Goal: Task Accomplishment & Management: Manage account settings

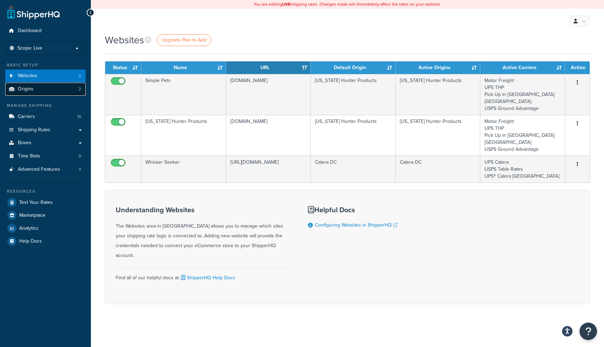
click at [53, 94] on link "Origins 2" at bounding box center [45, 89] width 80 height 13
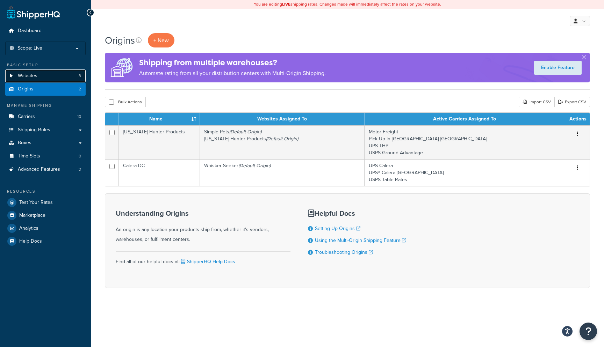
click at [50, 80] on link "Websites 3" at bounding box center [45, 76] width 80 height 13
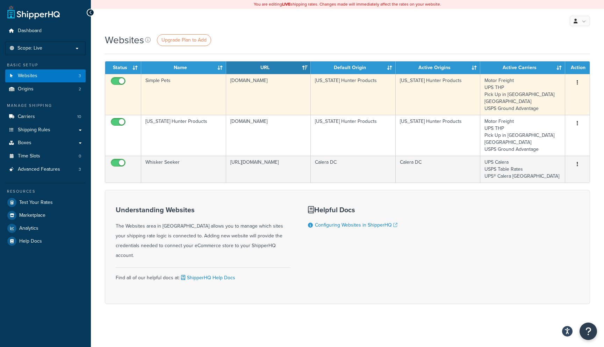
click at [578, 84] on button "button" at bounding box center [577, 82] width 10 height 11
click at [559, 97] on link "Edit" at bounding box center [548, 96] width 55 height 14
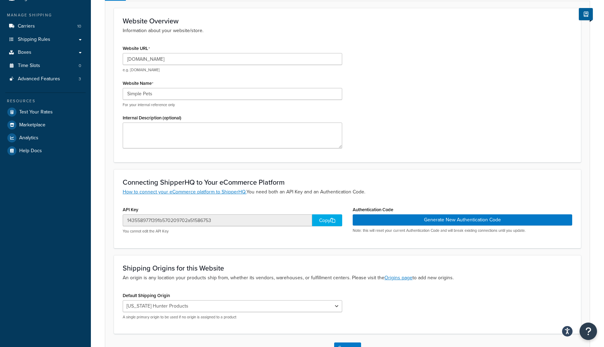
scroll to position [142, 0]
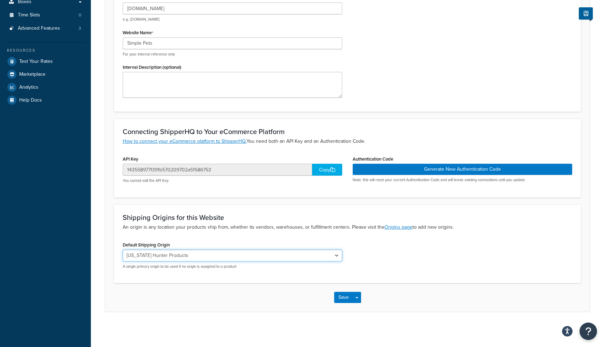
select select "158605"
click option "Calera DC" at bounding box center [0, 0] width 0 height 0
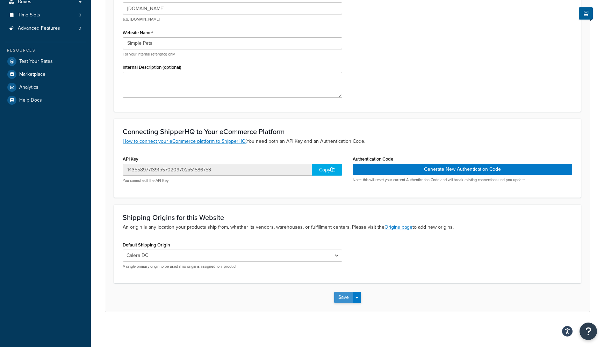
click at [343, 299] on button "Save" at bounding box center [343, 297] width 19 height 11
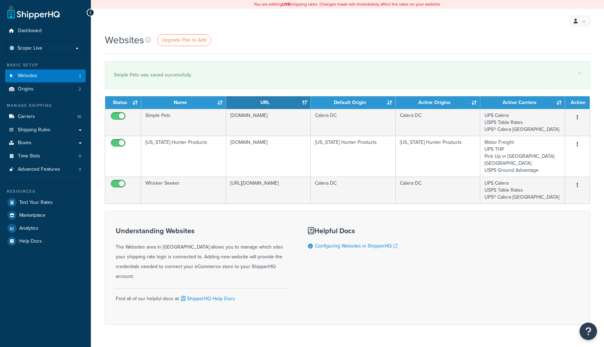
scroll to position [3, 0]
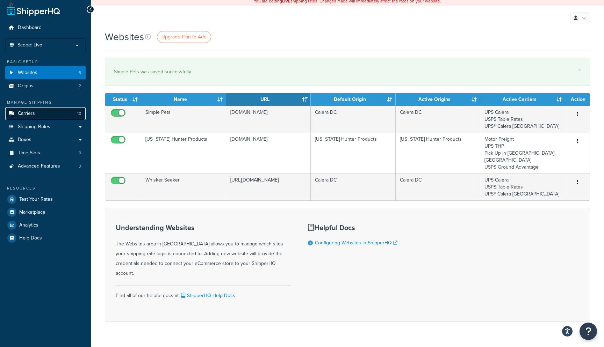
click at [44, 114] on link "Carriers 10" at bounding box center [45, 113] width 80 height 13
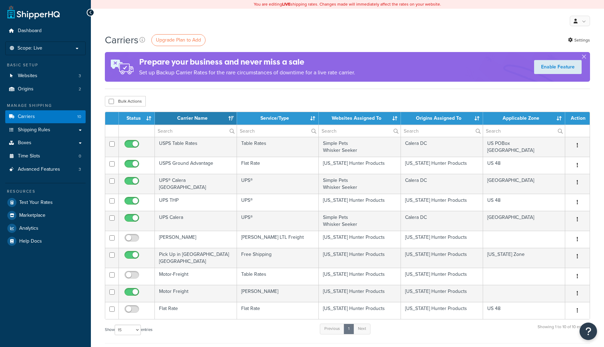
select select "15"
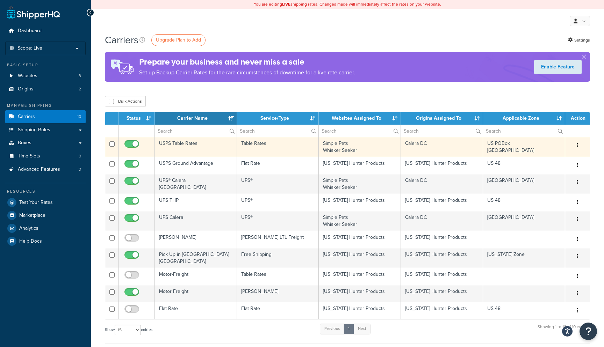
click at [578, 147] on icon "button" at bounding box center [577, 145] width 1 height 5
click at [554, 158] on link "Edit" at bounding box center [548, 160] width 55 height 14
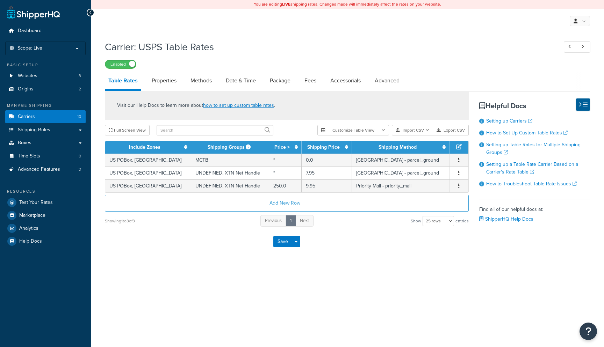
select select "25"
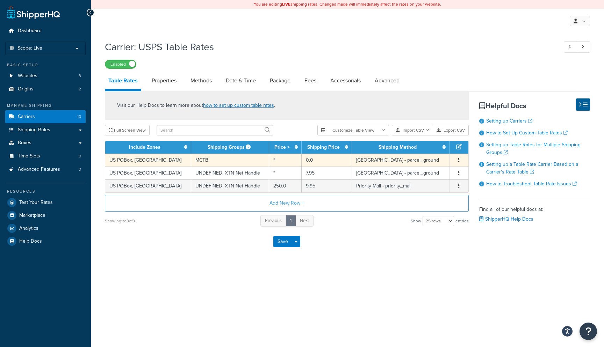
click at [460, 162] on button "button" at bounding box center [459, 161] width 6 height 8
click at [418, 145] on div "Edit" at bounding box center [424, 147] width 50 height 14
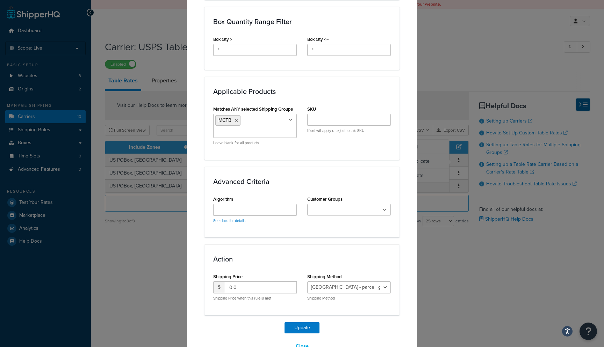
scroll to position [406, 0]
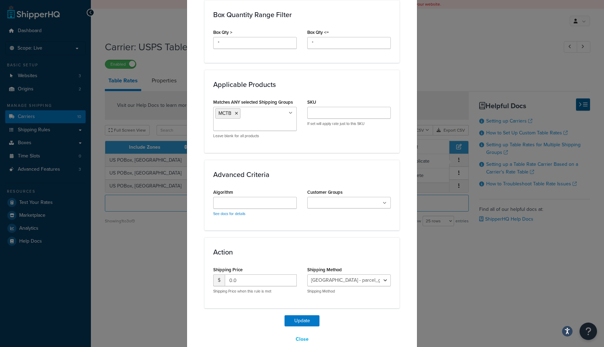
click at [467, 234] on div "Update Table Rate Applicable Zones See examples and learn more about how includ…" at bounding box center [302, 173] width 604 height 347
click at [302, 334] on button "Close" at bounding box center [302, 340] width 22 height 12
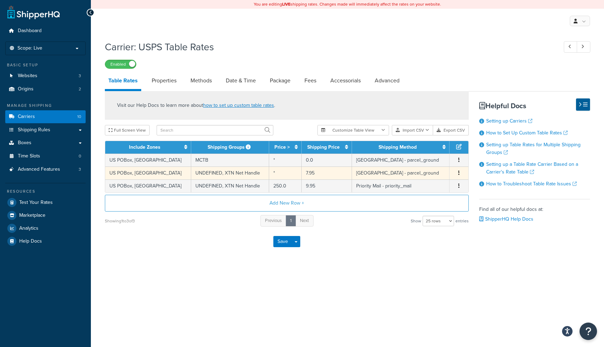
click at [459, 174] on button "button" at bounding box center [459, 173] width 6 height 8
click at [430, 161] on div "Edit" at bounding box center [424, 160] width 50 height 14
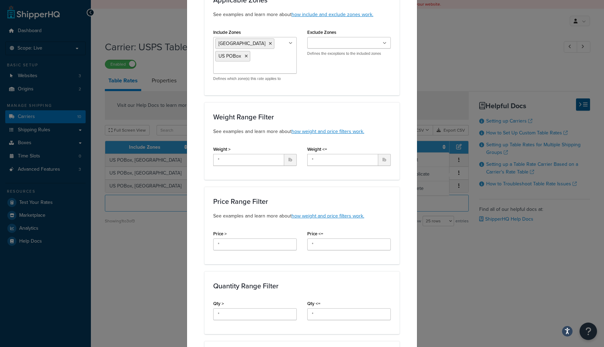
scroll to position [0, 0]
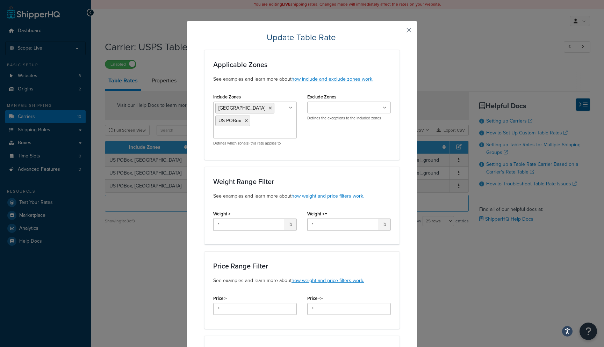
click at [481, 257] on div "Update Table Rate Applicable Zones See examples and learn more about how includ…" at bounding box center [302, 173] width 604 height 347
click at [399, 32] on button "button" at bounding box center [399, 33] width 2 height 2
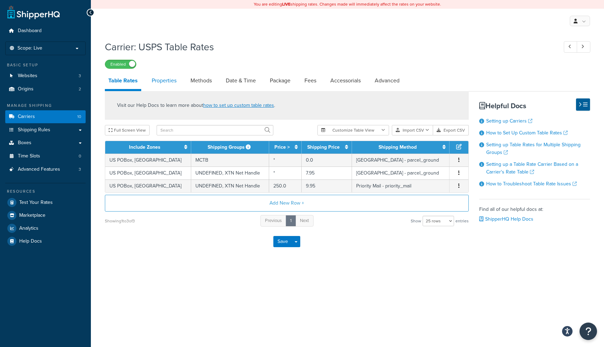
click at [155, 82] on link "Properties" at bounding box center [164, 80] width 32 height 17
select select "HIGHEST"
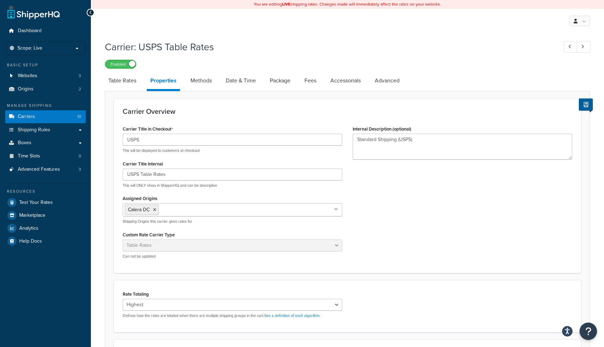
click at [200, 210] on input "Assigned Origins" at bounding box center [191, 210] width 62 height 8
click at [413, 217] on div "Carrier Title in Checkout USPS This will be displayed to customers at checkout …" at bounding box center [347, 194] width 460 height 140
click at [202, 78] on link "Methods" at bounding box center [201, 80] width 28 height 17
select select "25"
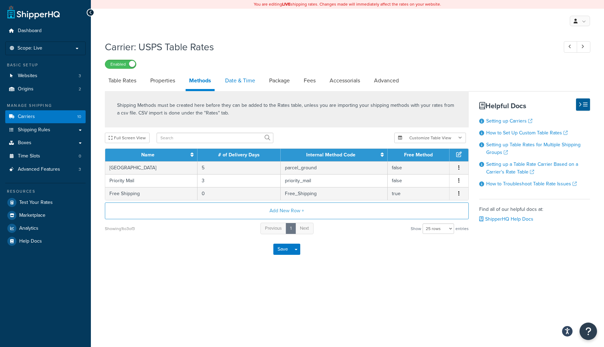
click at [253, 85] on link "Date & Time" at bounding box center [240, 80] width 37 height 17
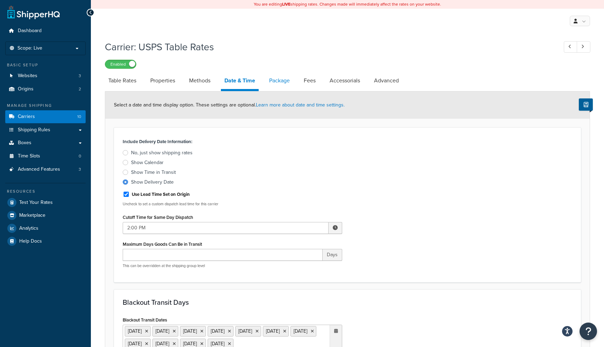
click at [284, 84] on link "Package" at bounding box center [280, 80] width 28 height 17
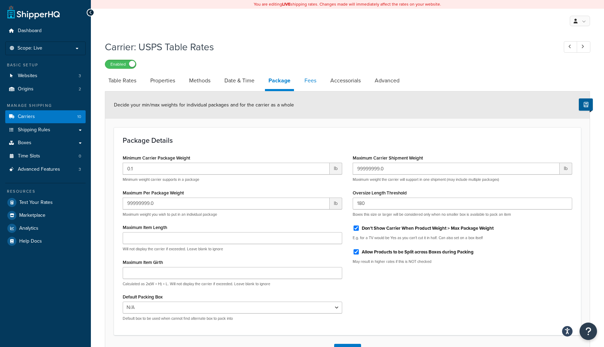
click at [320, 84] on link "Fees" at bounding box center [310, 80] width 19 height 17
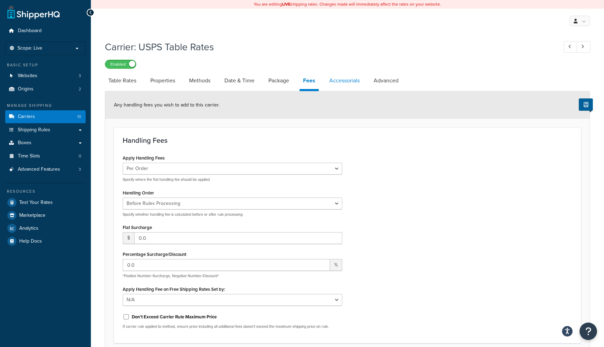
click at [338, 84] on link "Accessorials" at bounding box center [344, 80] width 37 height 17
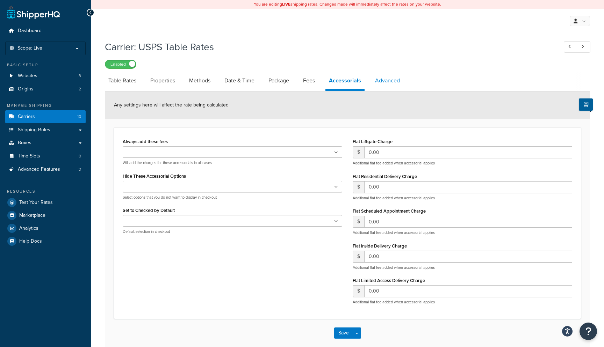
click at [393, 82] on link "Advanced" at bounding box center [387, 80] width 32 height 17
select select "false"
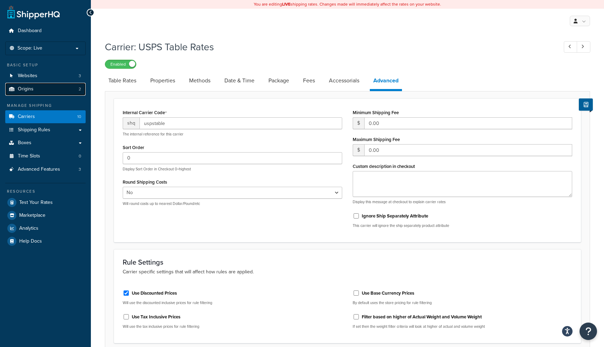
click at [32, 89] on span "Origins" at bounding box center [26, 89] width 16 height 6
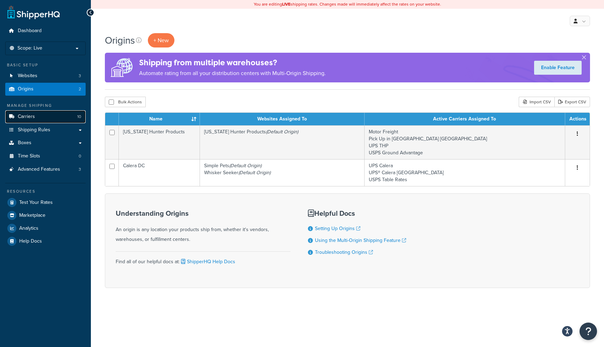
click at [39, 119] on link "Carriers 10" at bounding box center [45, 116] width 80 height 13
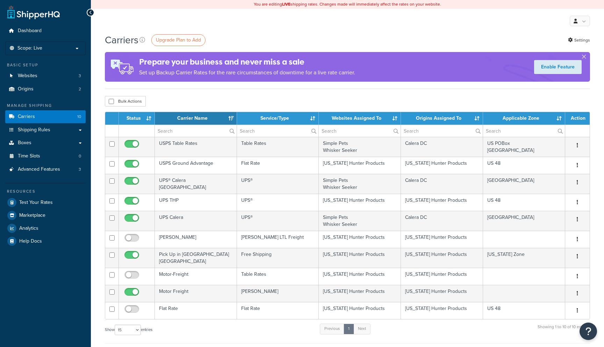
select select "15"
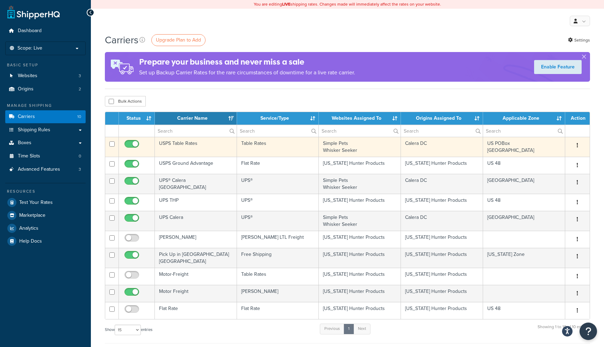
click at [575, 147] on button "button" at bounding box center [577, 145] width 10 height 11
click at [559, 161] on link "Edit" at bounding box center [548, 160] width 55 height 14
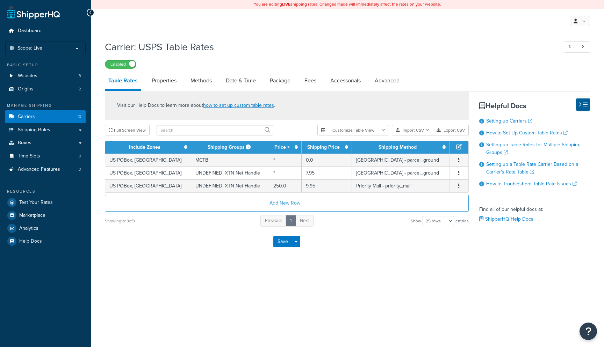
select select "25"
click at [458, 188] on icon "button" at bounding box center [458, 185] width 1 height 5
click at [421, 174] on div "Edit" at bounding box center [424, 173] width 50 height 14
select select "172226"
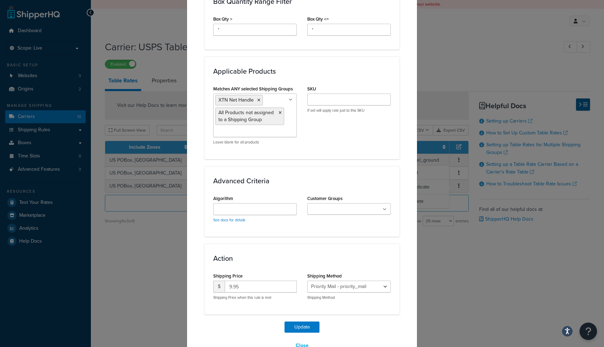
scroll to position [426, 0]
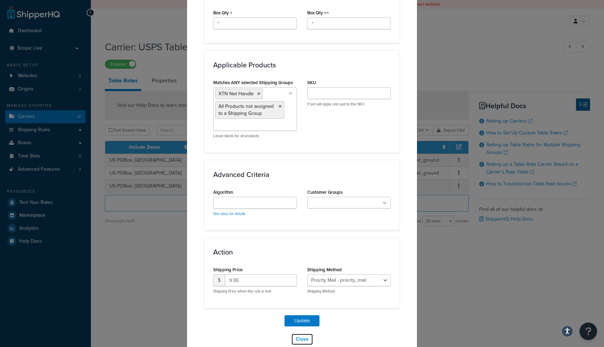
click at [302, 334] on button "Close" at bounding box center [302, 340] width 22 height 12
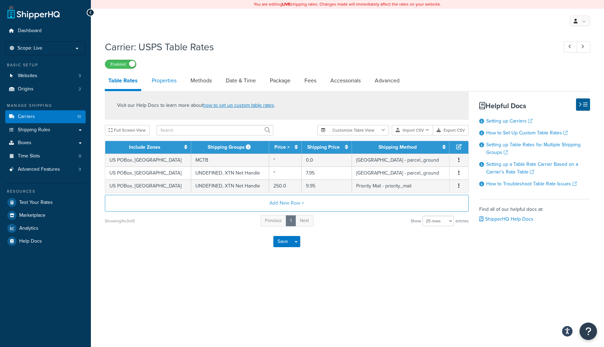
click at [171, 86] on link "Properties" at bounding box center [164, 80] width 32 height 17
select select "HIGHEST"
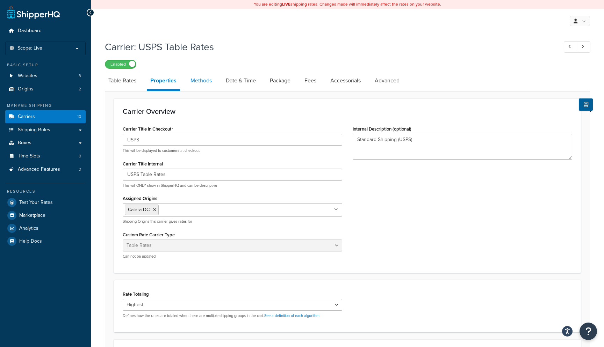
click at [194, 84] on link "Methods" at bounding box center [201, 80] width 28 height 17
select select "25"
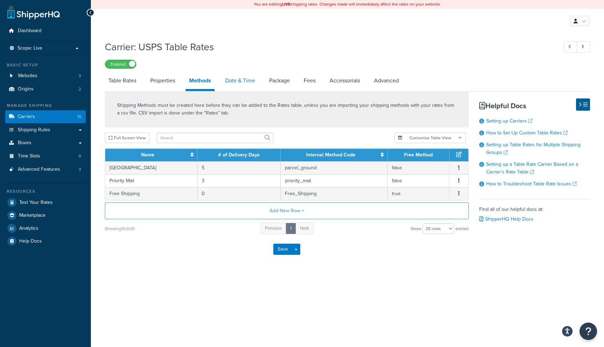
click at [224, 86] on link "Date & Time" at bounding box center [240, 80] width 37 height 17
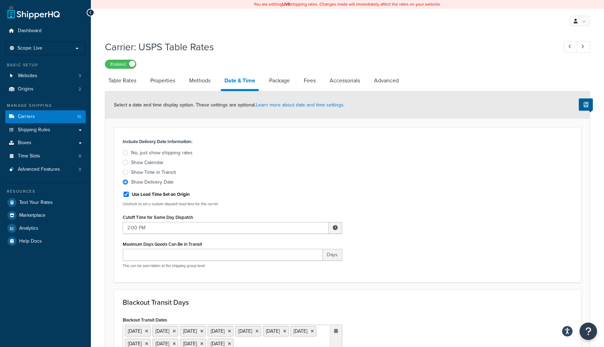
click at [261, 88] on li "Date & Time" at bounding box center [243, 81] width 45 height 19
click at [273, 83] on link "Package" at bounding box center [280, 80] width 28 height 17
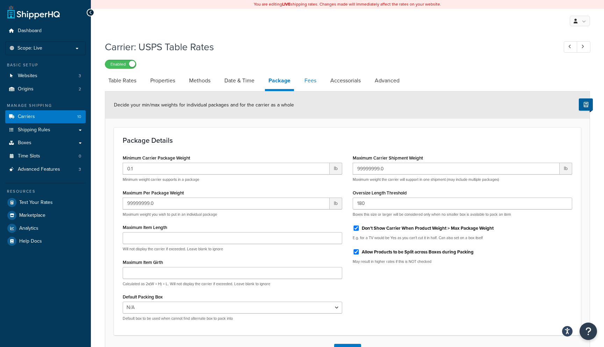
click at [314, 79] on link "Fees" at bounding box center [310, 80] width 19 height 17
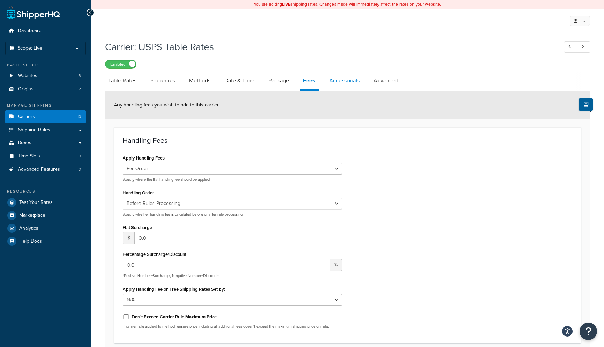
click at [339, 79] on link "Accessorials" at bounding box center [344, 80] width 37 height 17
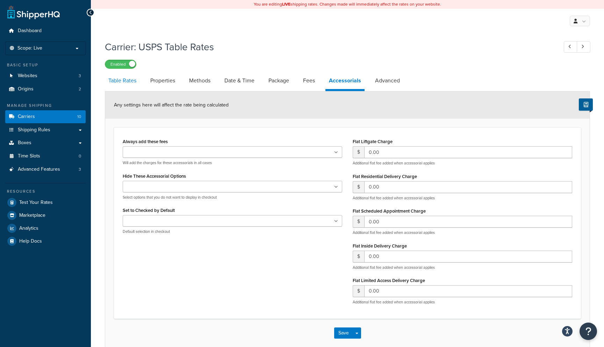
click at [121, 81] on link "Table Rates" at bounding box center [122, 80] width 35 height 17
select select "25"
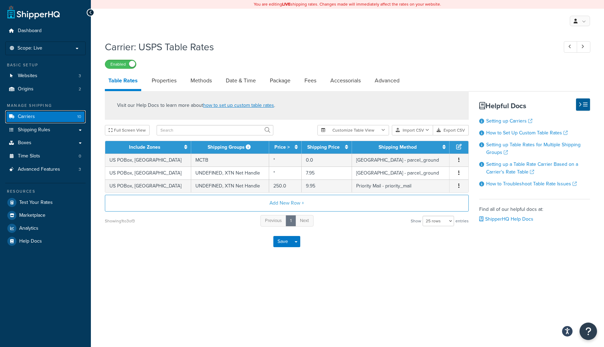
click at [59, 119] on link "Carriers 10" at bounding box center [45, 116] width 80 height 13
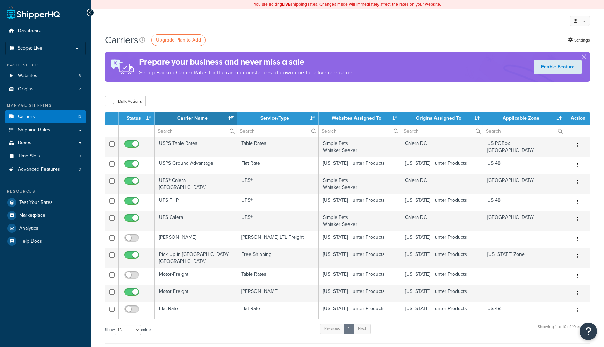
select select "15"
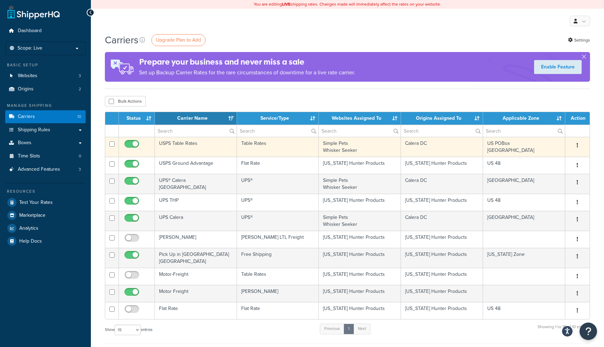
click at [576, 149] on button "button" at bounding box center [577, 145] width 10 height 11
click at [559, 157] on link "Edit" at bounding box center [548, 160] width 55 height 14
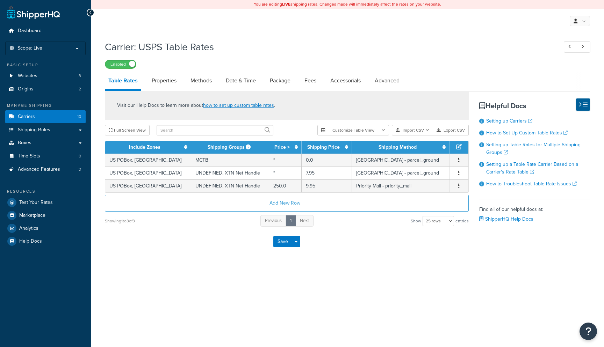
select select "25"
click at [168, 79] on link "Properties" at bounding box center [164, 80] width 32 height 17
select select "HIGHEST"
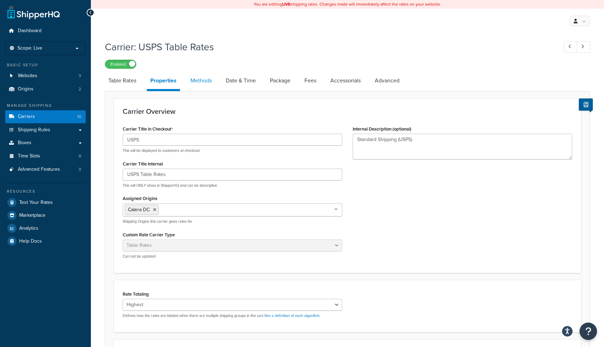
click at [208, 82] on link "Methods" at bounding box center [201, 80] width 28 height 17
select select "25"
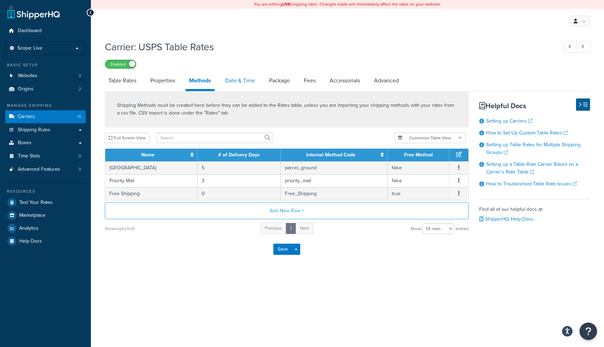
click at [237, 85] on link "Date & Time" at bounding box center [240, 80] width 37 height 17
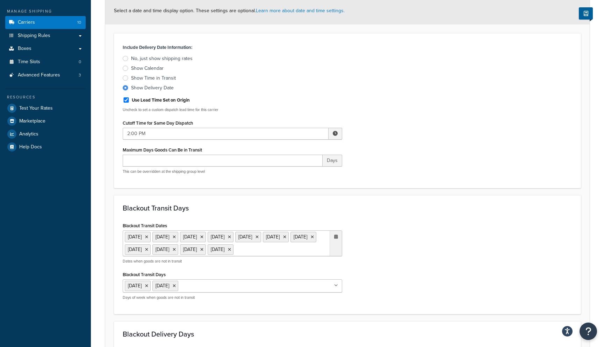
scroll to position [16, 0]
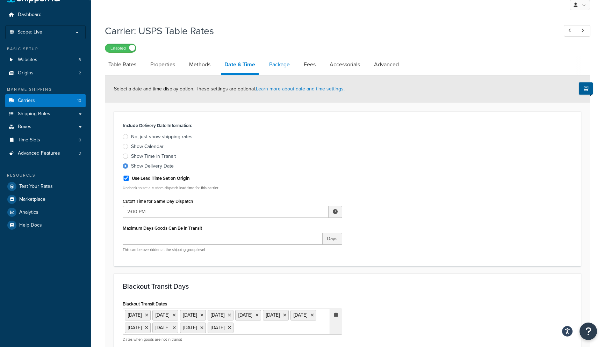
click at [274, 71] on link "Package" at bounding box center [280, 64] width 28 height 17
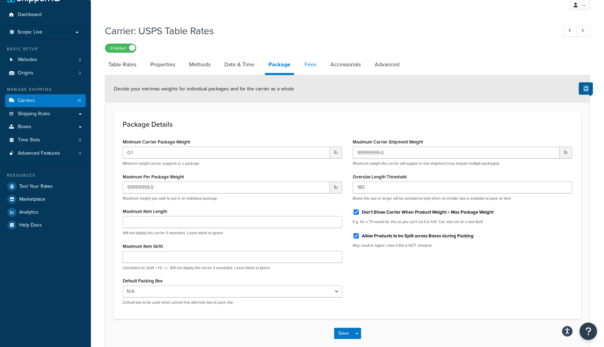
click at [306, 70] on link "Fees" at bounding box center [310, 64] width 19 height 17
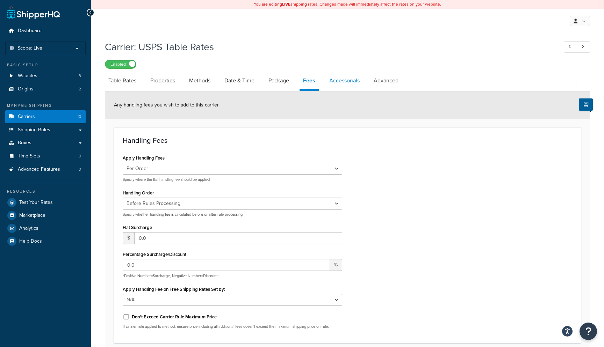
click at [352, 78] on link "Accessorials" at bounding box center [344, 80] width 37 height 17
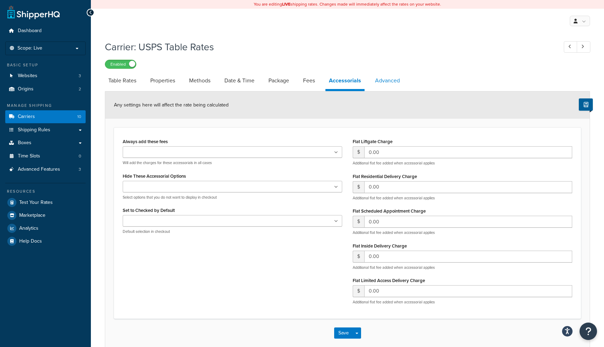
click at [381, 85] on link "Advanced" at bounding box center [387, 80] width 32 height 17
select select "false"
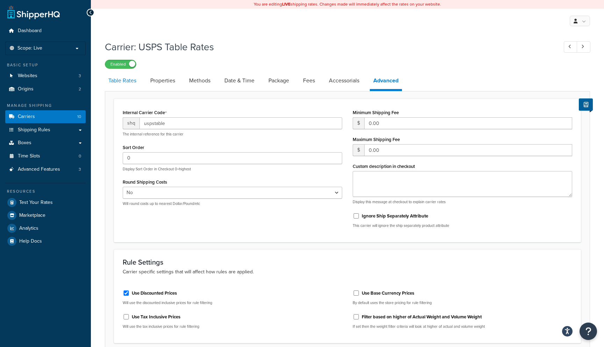
click at [118, 83] on link "Table Rates" at bounding box center [122, 80] width 35 height 17
select select "25"
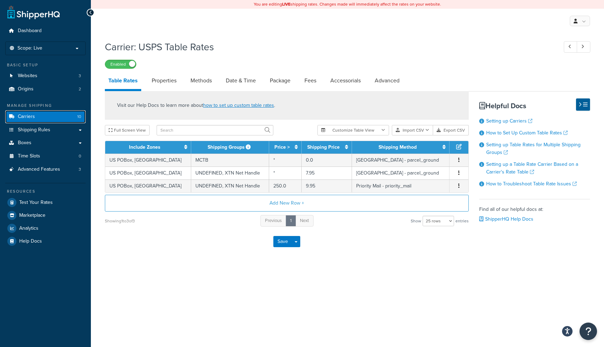
click at [51, 118] on link "Carriers 10" at bounding box center [45, 116] width 80 height 13
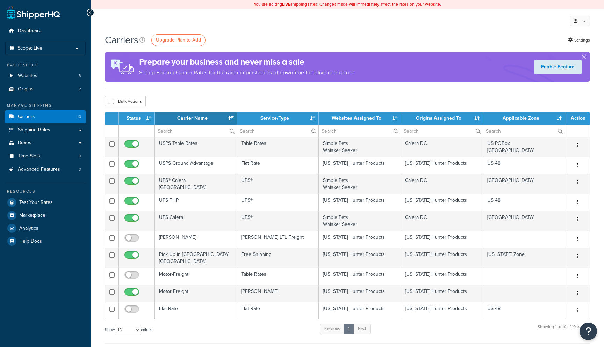
select select "15"
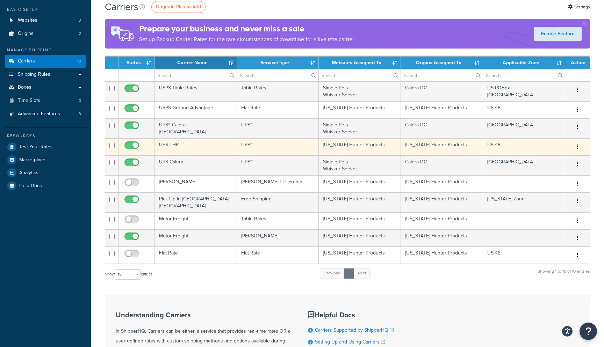
scroll to position [56, 0]
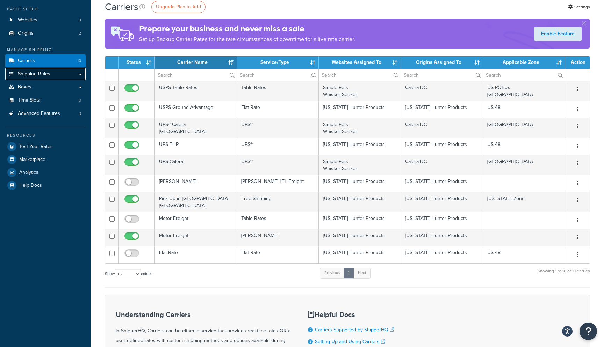
click at [45, 77] on span "Shipping Rules" at bounding box center [34, 74] width 32 height 6
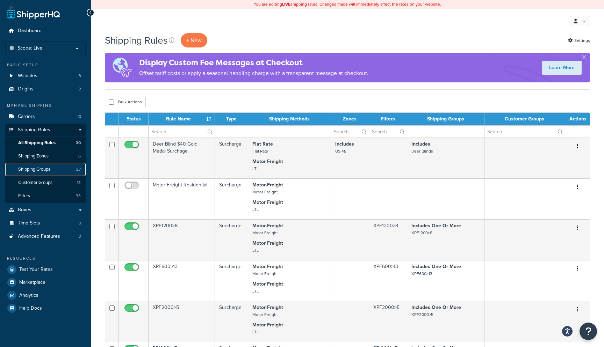
click at [46, 168] on span "Shipping Groups" at bounding box center [34, 170] width 32 height 6
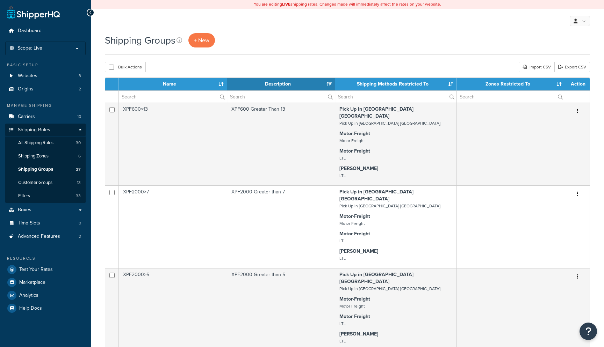
select select "15"
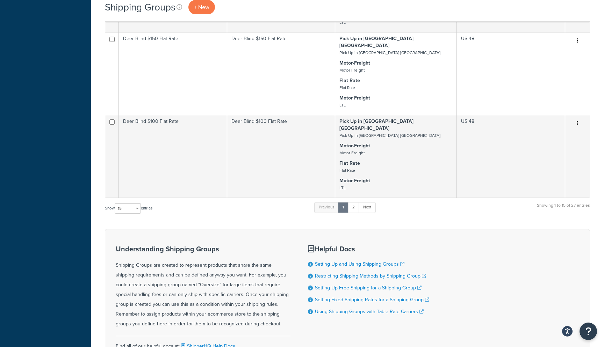
scroll to position [763, 0]
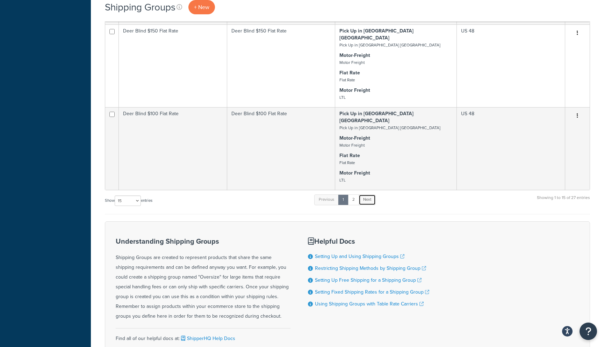
click at [372, 195] on link "Next" at bounding box center [366, 200] width 17 height 10
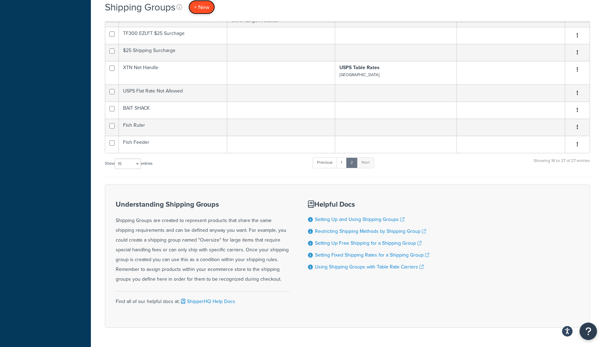
click at [207, 1] on link "+ New" at bounding box center [201, 7] width 27 height 14
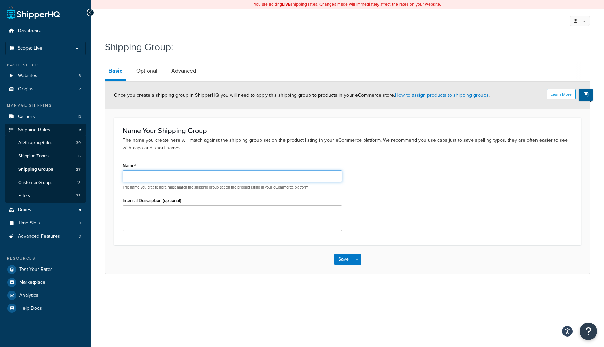
click at [149, 178] on input "Name" at bounding box center [232, 177] width 219 height 12
type input "SMARTFEEDER"
click at [343, 260] on button "Save" at bounding box center [343, 259] width 19 height 11
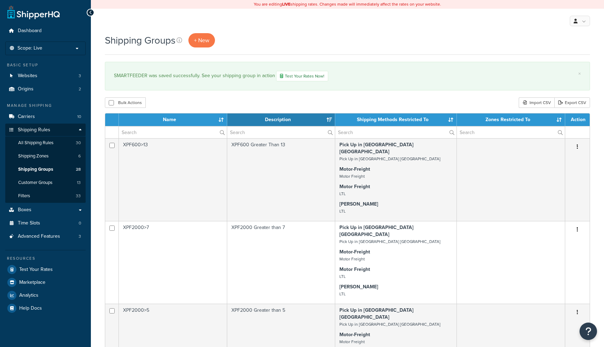
select select "15"
click at [31, 119] on span "Carriers" at bounding box center [26, 117] width 17 height 6
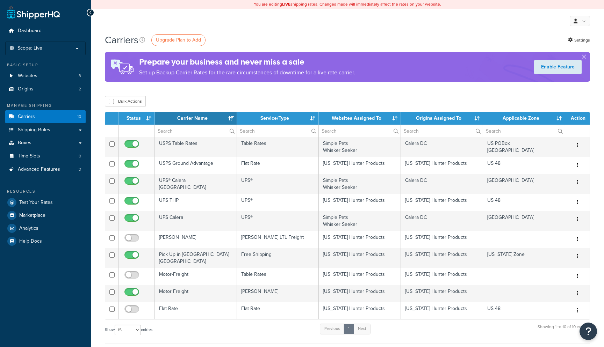
select select "15"
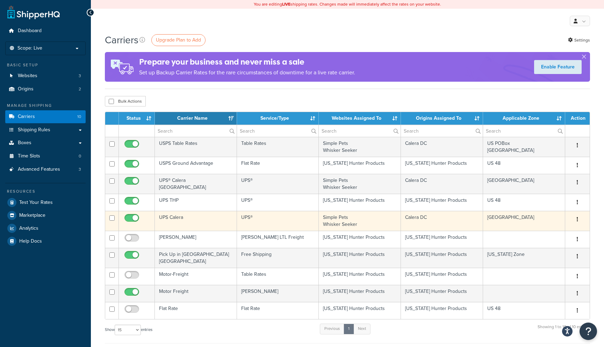
click at [577, 220] on icon "button" at bounding box center [577, 219] width 1 height 5
click at [564, 233] on link "Edit" at bounding box center [548, 234] width 55 height 14
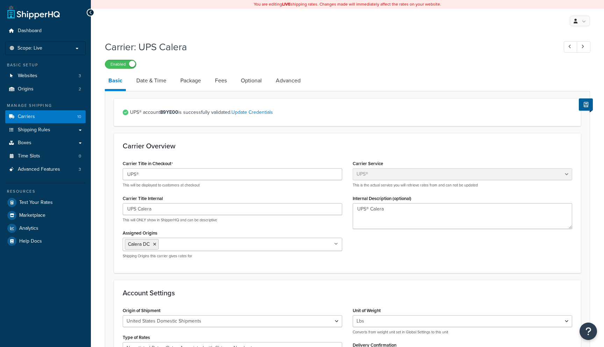
select select "ups"
click at [149, 86] on link "Date & Time" at bounding box center [151, 80] width 37 height 17
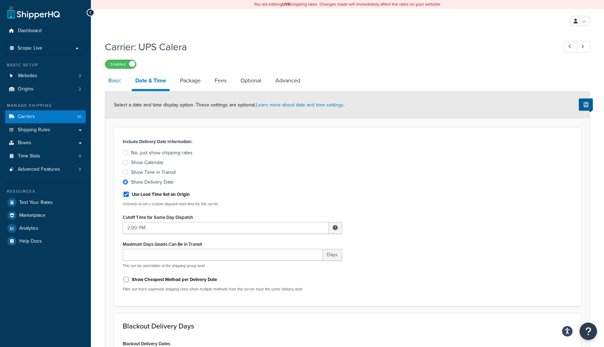
click at [119, 84] on link "Basic" at bounding box center [115, 80] width 20 height 17
select select "ups"
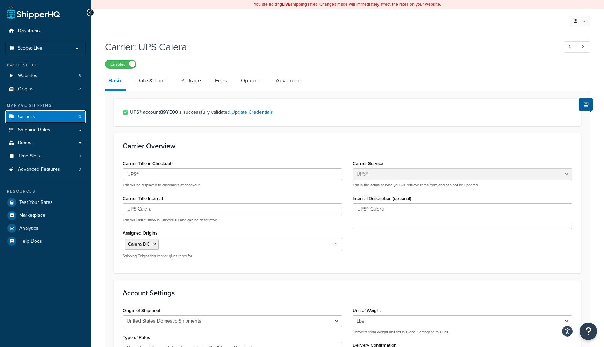
click at [54, 121] on link "Carriers 10" at bounding box center [45, 116] width 80 height 13
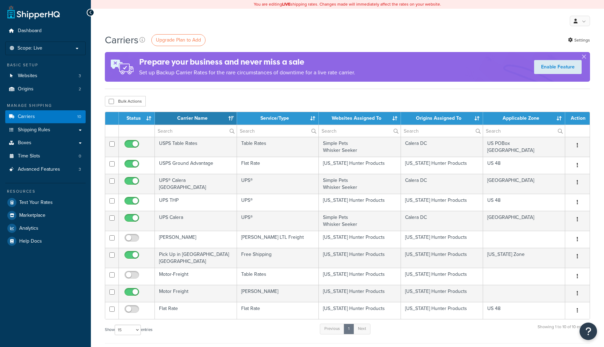
select select "15"
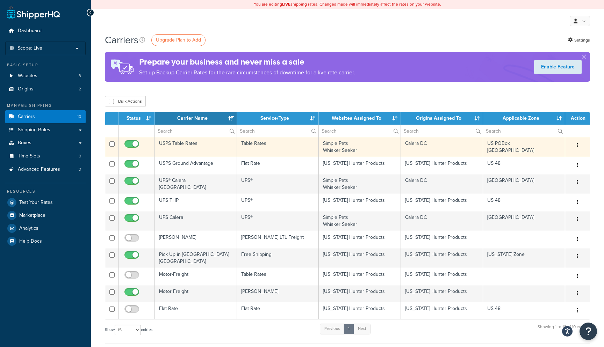
click at [576, 146] on button "button" at bounding box center [577, 145] width 10 height 11
click at [550, 156] on link "Edit" at bounding box center [548, 160] width 55 height 14
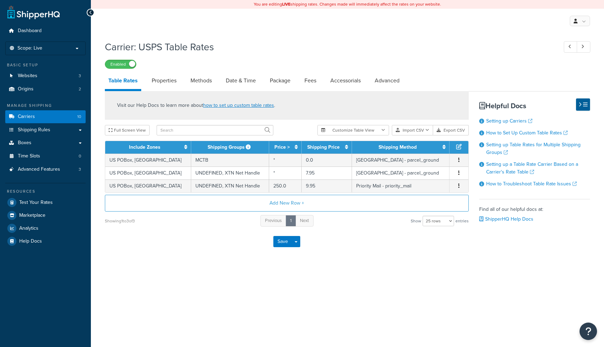
select select "25"
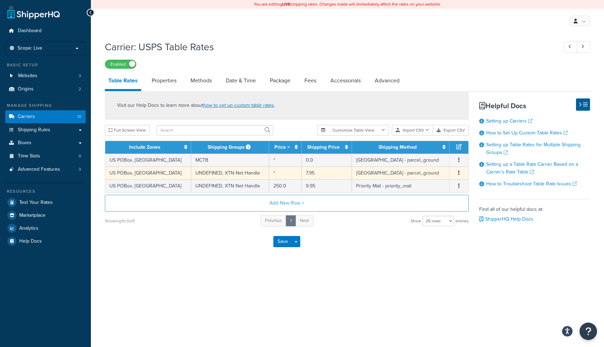
click at [459, 175] on icon "button" at bounding box center [458, 173] width 1 height 5
click at [421, 160] on div "Edit" at bounding box center [424, 160] width 50 height 14
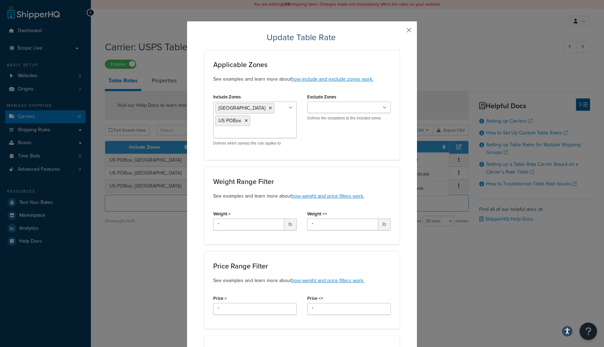
click at [399, 32] on button "button" at bounding box center [399, 33] width 2 height 2
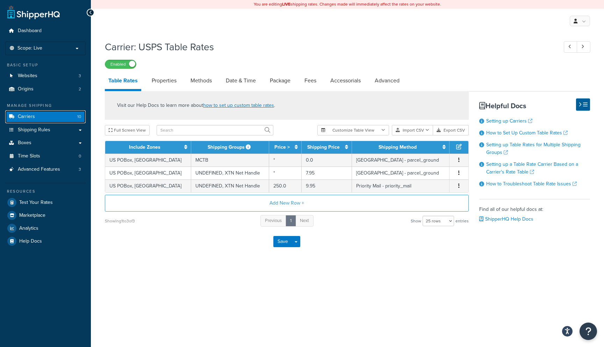
click at [30, 118] on span "Carriers" at bounding box center [26, 117] width 17 height 6
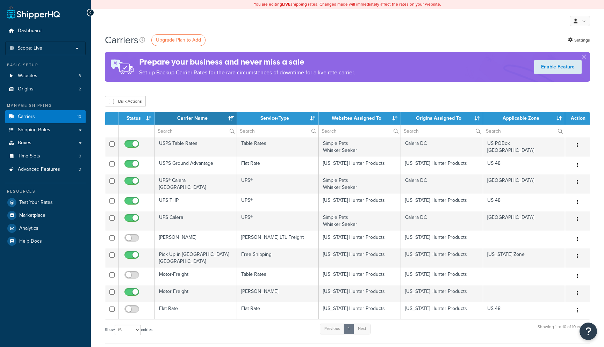
select select "15"
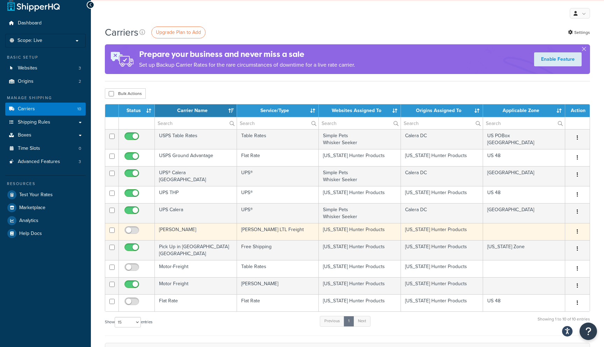
scroll to position [0, 0]
